Goal: Navigation & Orientation: Find specific page/section

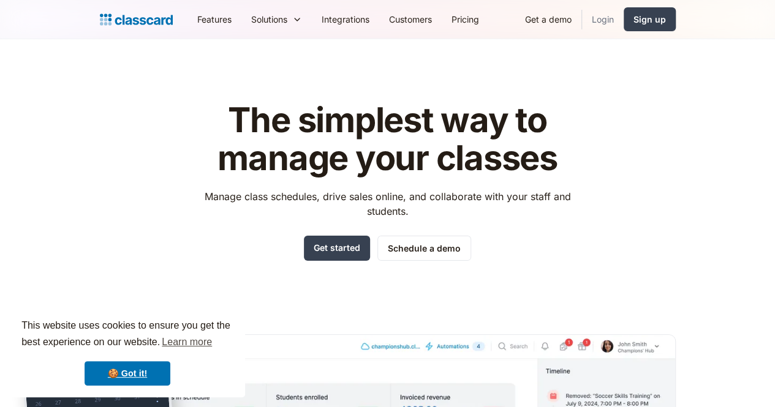
click at [623, 19] on link "Login" at bounding box center [603, 20] width 42 height 28
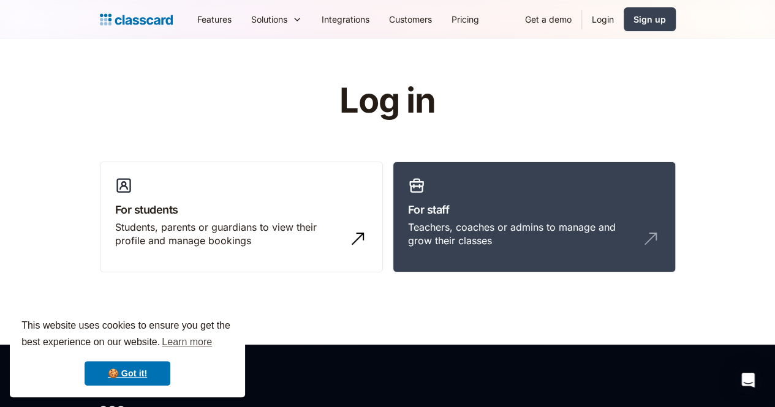
click at [623, 9] on link "Login" at bounding box center [603, 20] width 42 height 28
click at [623, 21] on link "Login" at bounding box center [603, 20] width 42 height 28
click at [472, 205] on h3 "For staff" at bounding box center [534, 209] width 252 height 17
